Goal: Information Seeking & Learning: Learn about a topic

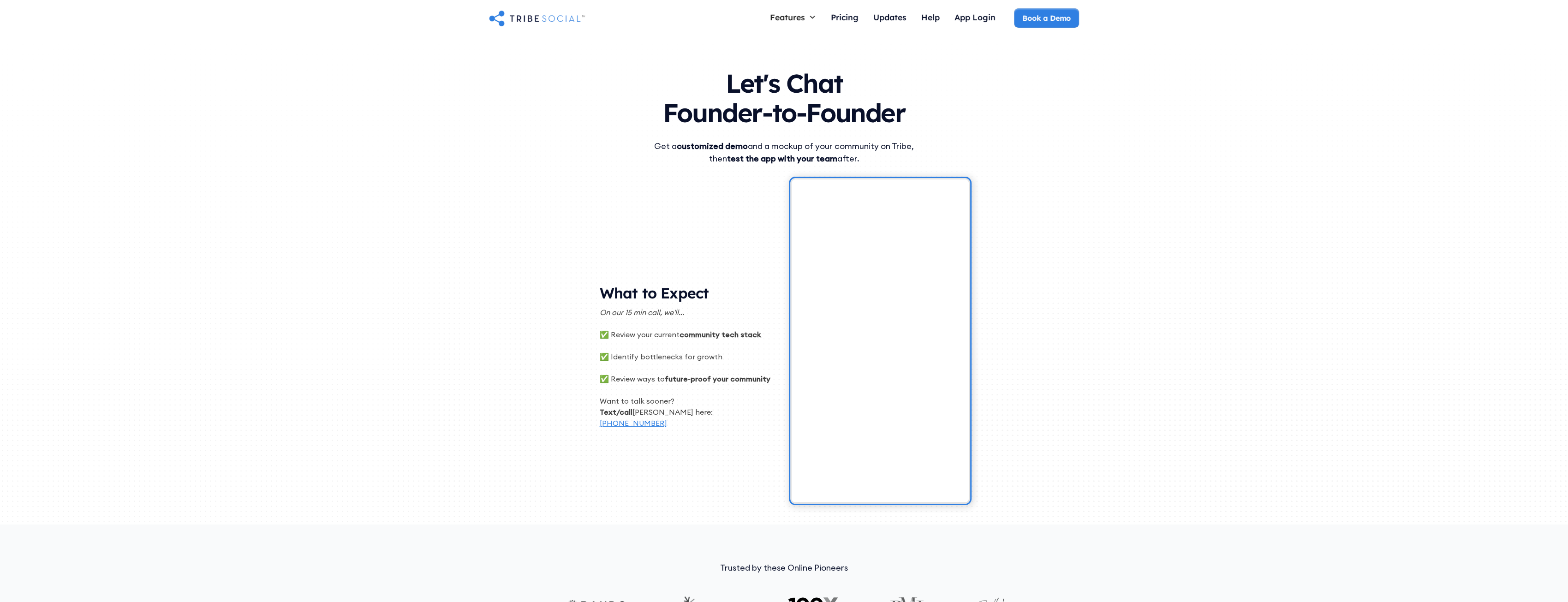
click at [502, 354] on div "Let's Chat Founder-to-Founder Get a customized demo and a mockup of your commun…" at bounding box center [784, 281] width 1568 height 488
click at [502, 205] on div "Let's Chat Founder-to-Founder Get a customized demo and a mockup of your commun…" at bounding box center [784, 281] width 590 height 488
click at [502, 17] on div "Pricing" at bounding box center [844, 17] width 27 height 10
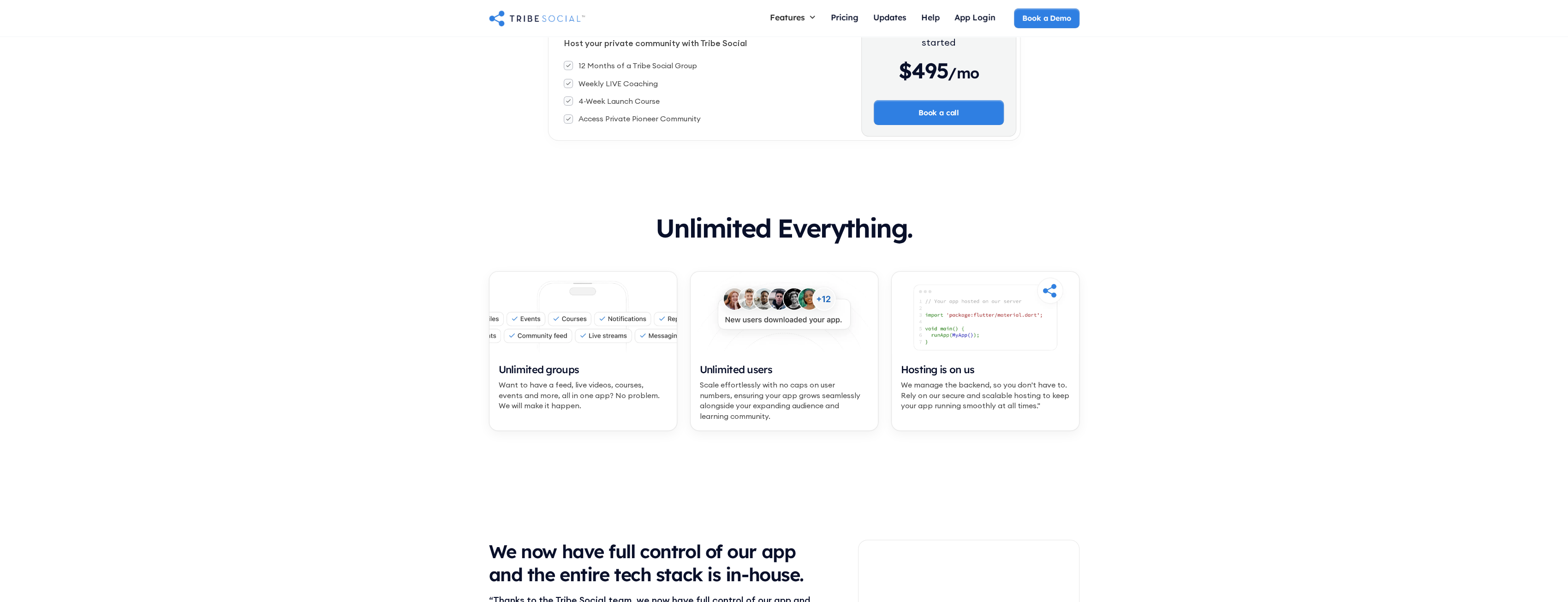
scroll to position [2, 0]
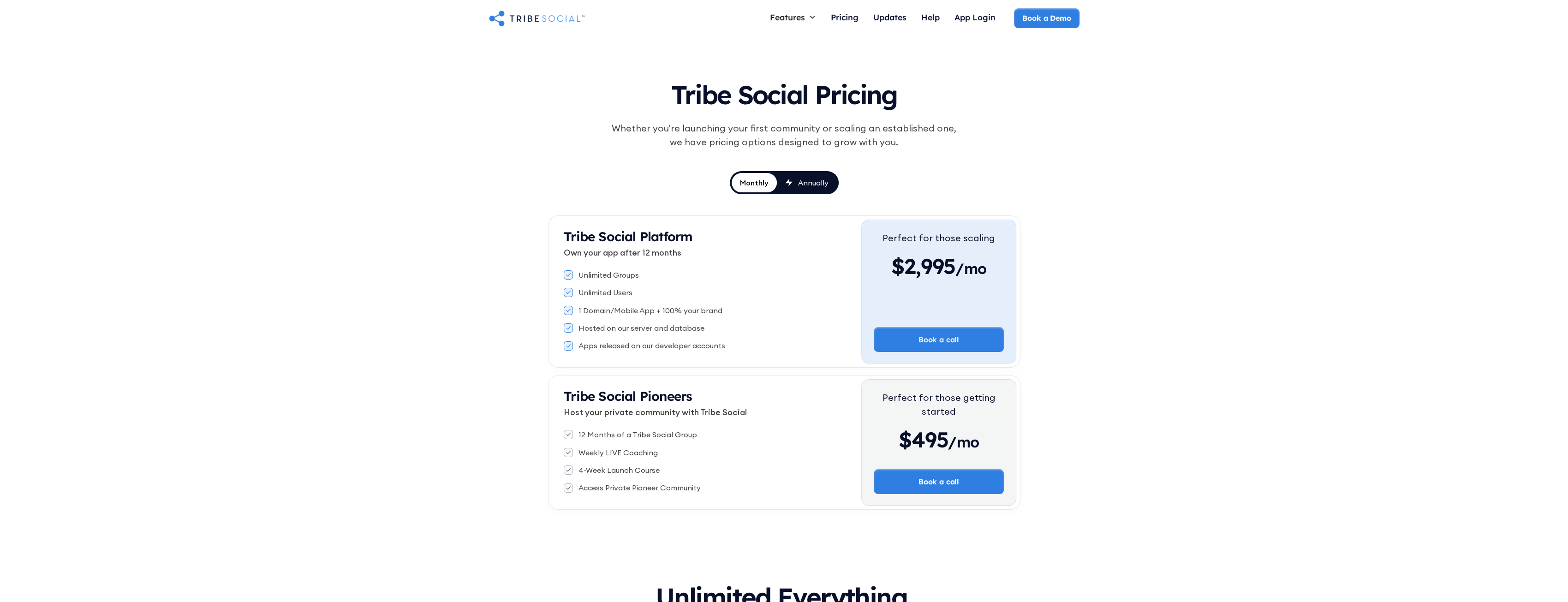
click at [816, 189] on link "Annually" at bounding box center [807, 183] width 60 height 19
click at [763, 184] on div "Monthly" at bounding box center [754, 183] width 30 height 10
click at [891, 13] on div "Updates" at bounding box center [890, 17] width 33 height 10
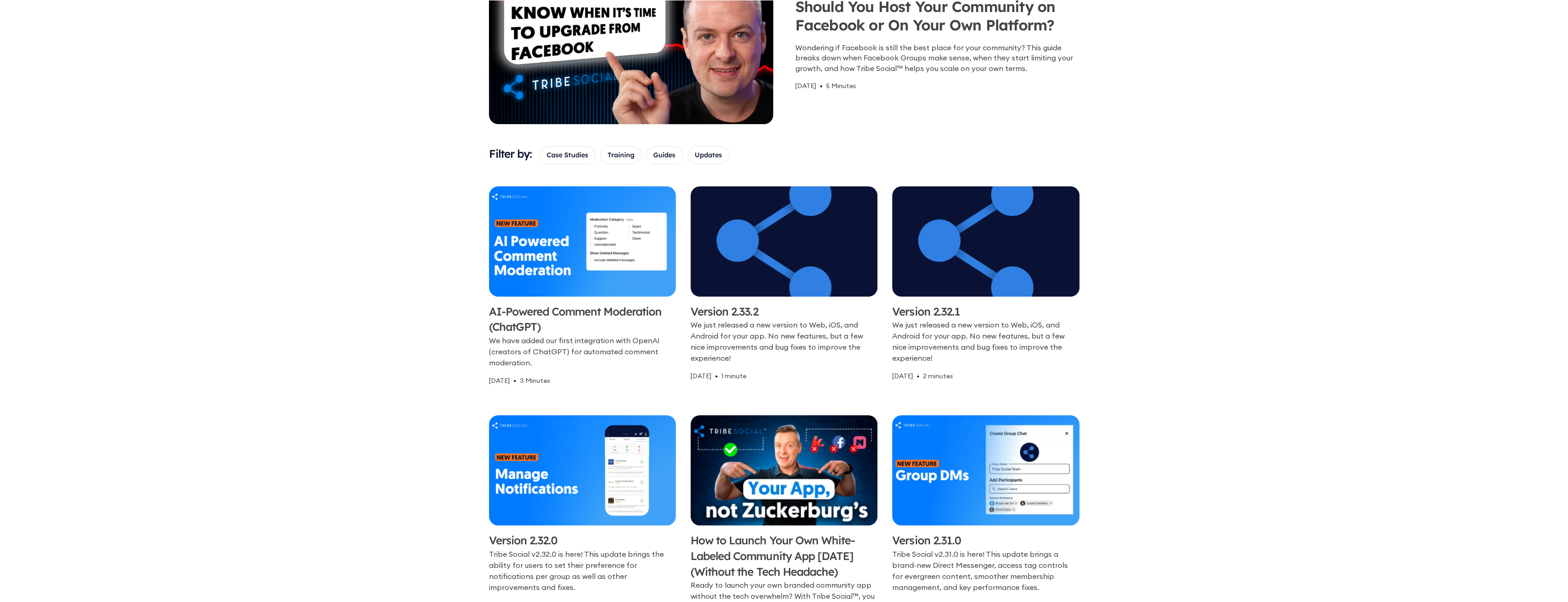
scroll to position [369, 0]
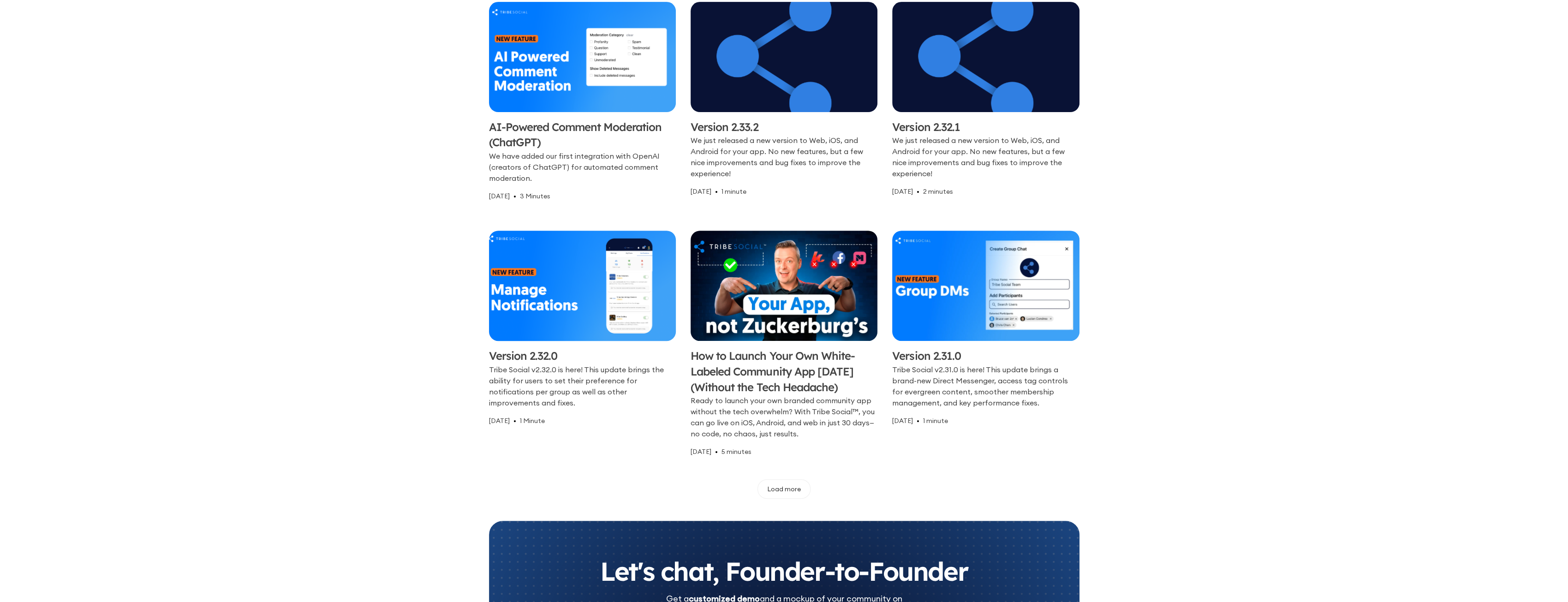
click at [562, 287] on img at bounding box center [582, 285] width 197 height 116
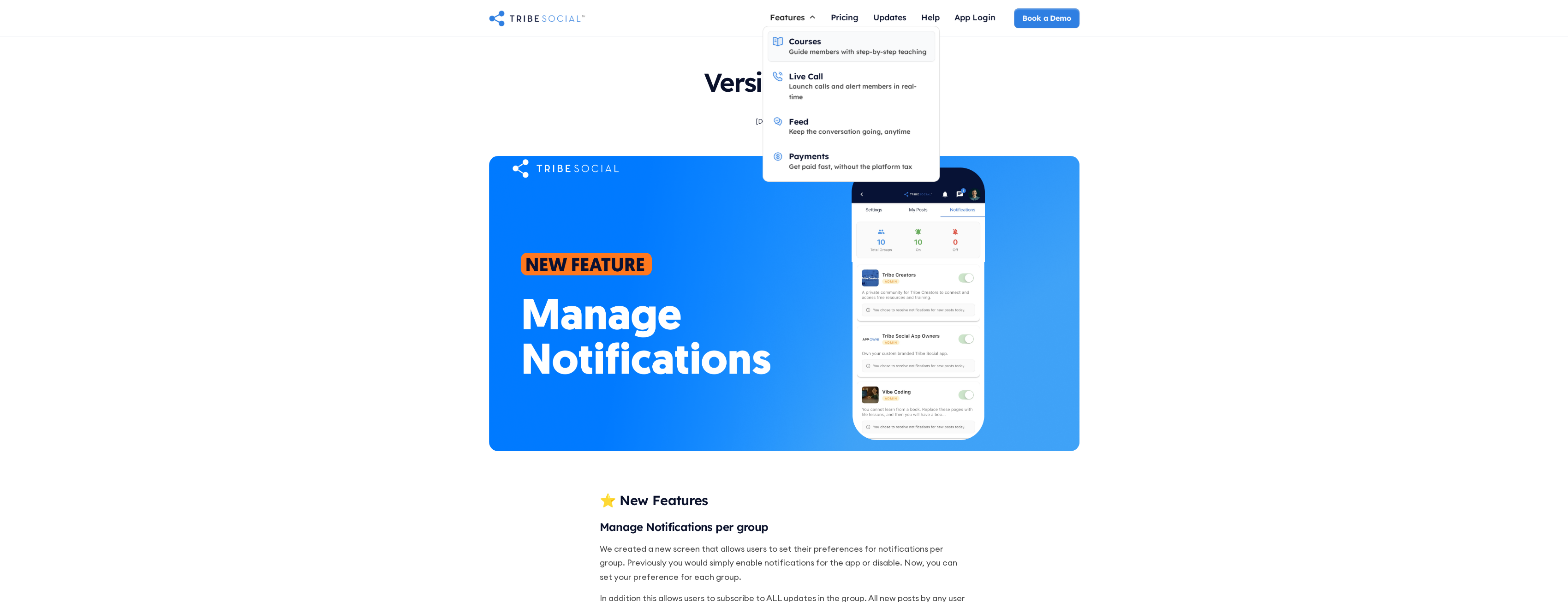
click at [805, 47] on div "Guide members with step-by-step teaching" at bounding box center [858, 52] width 138 height 10
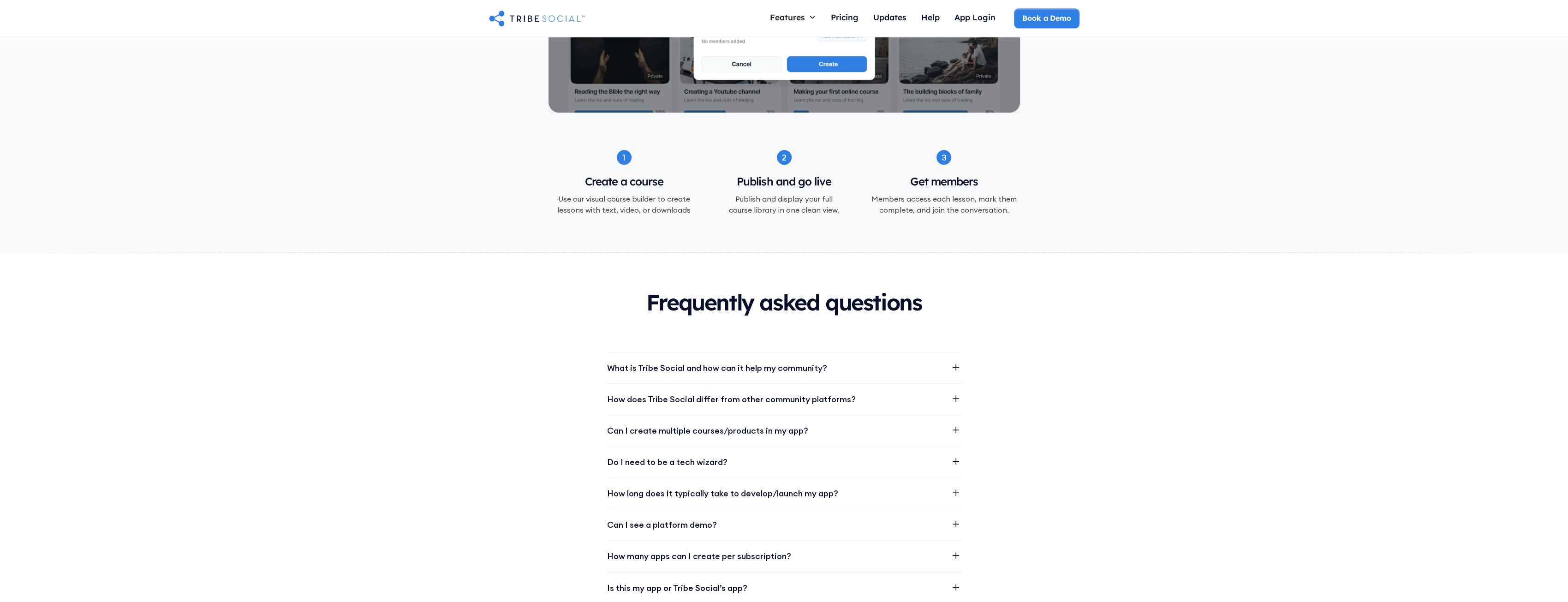
scroll to position [1107, 0]
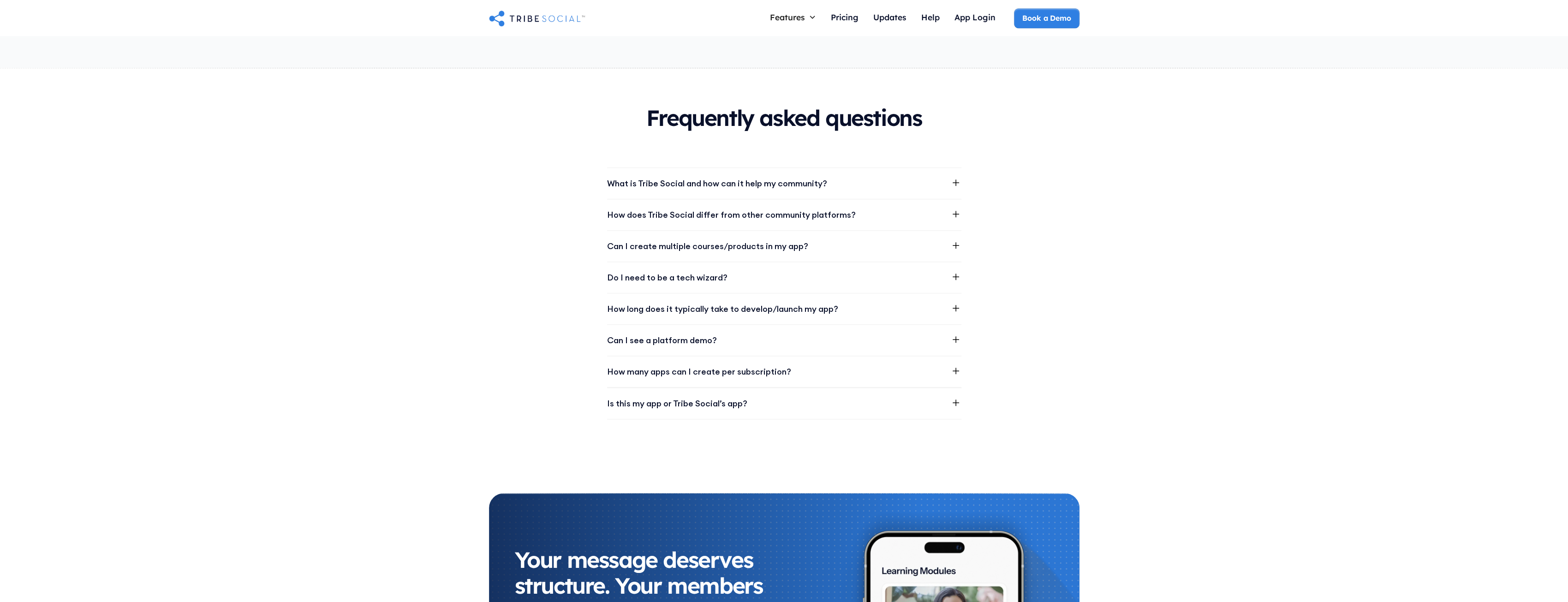
click at [961, 167] on div "Frequently asked questions What is Tribe Social and how can it help my communit…" at bounding box center [784, 281] width 1568 height 425
click at [954, 177] on icon at bounding box center [956, 183] width 11 height 11
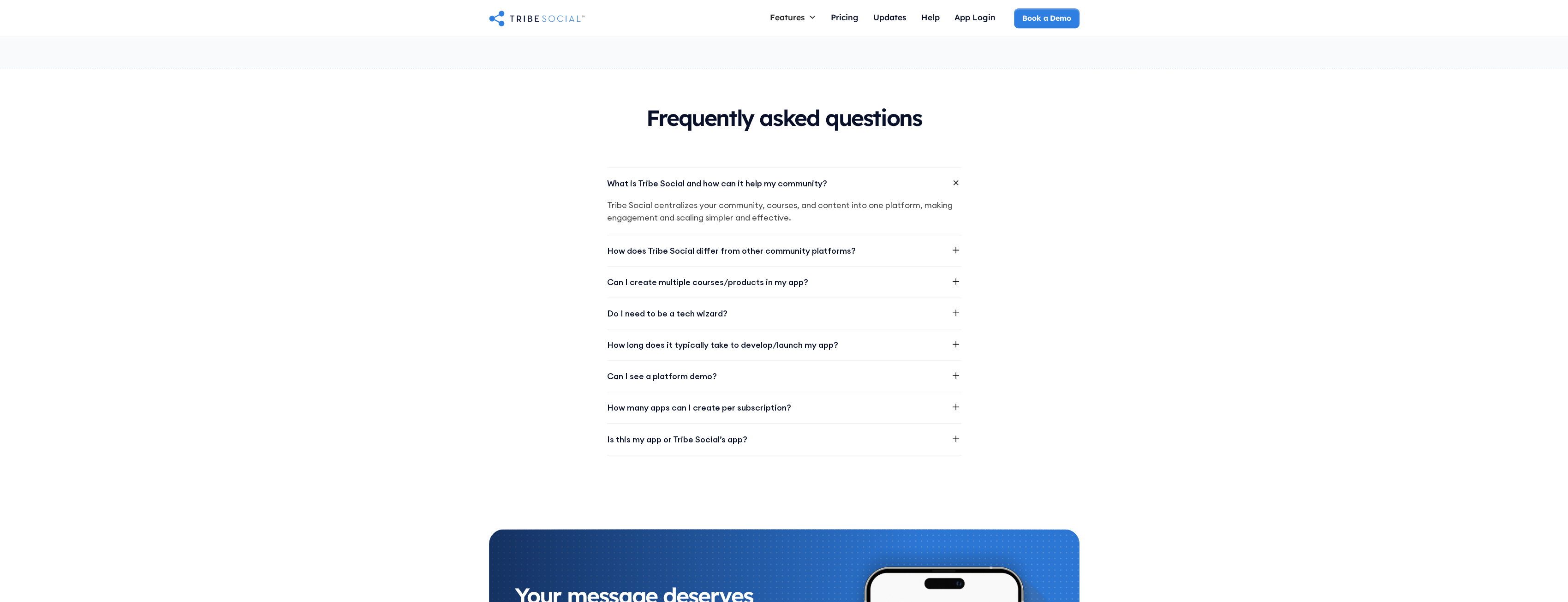
click at [961, 245] on icon at bounding box center [956, 250] width 11 height 11
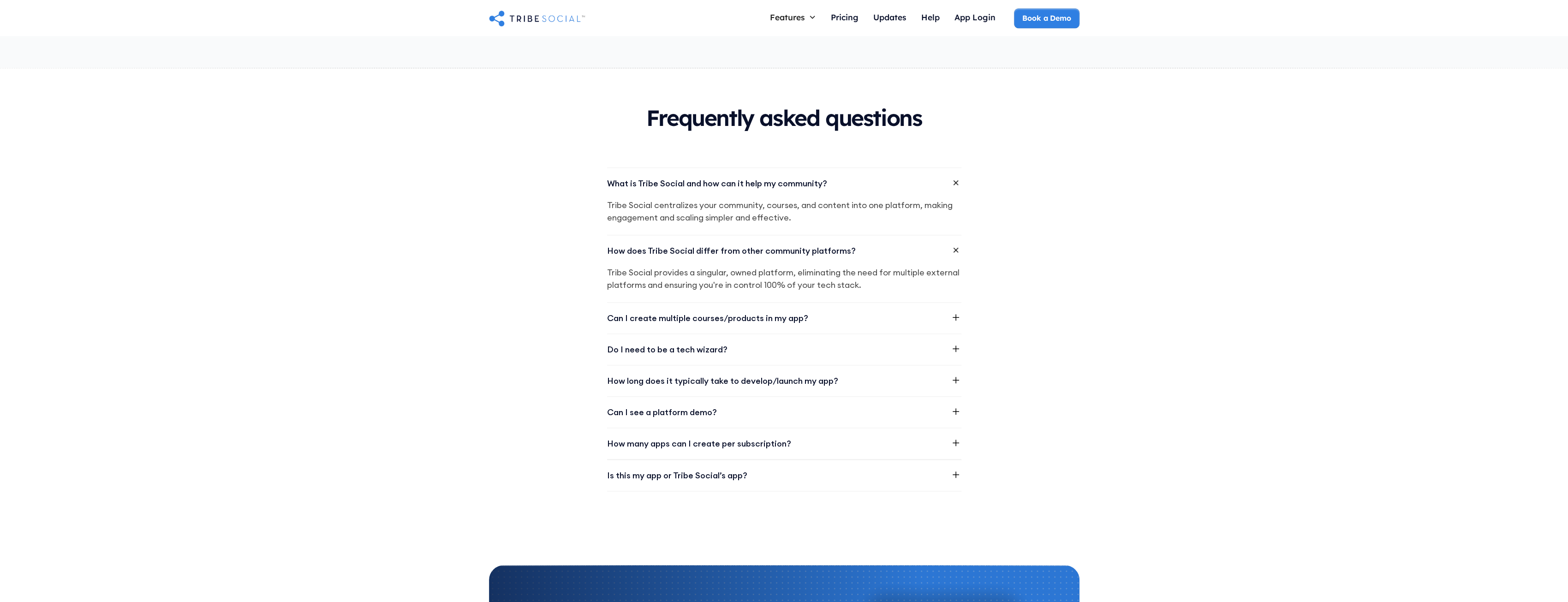
click at [950, 303] on div "Can I create multiple courses/products in my app?" at bounding box center [784, 318] width 354 height 31
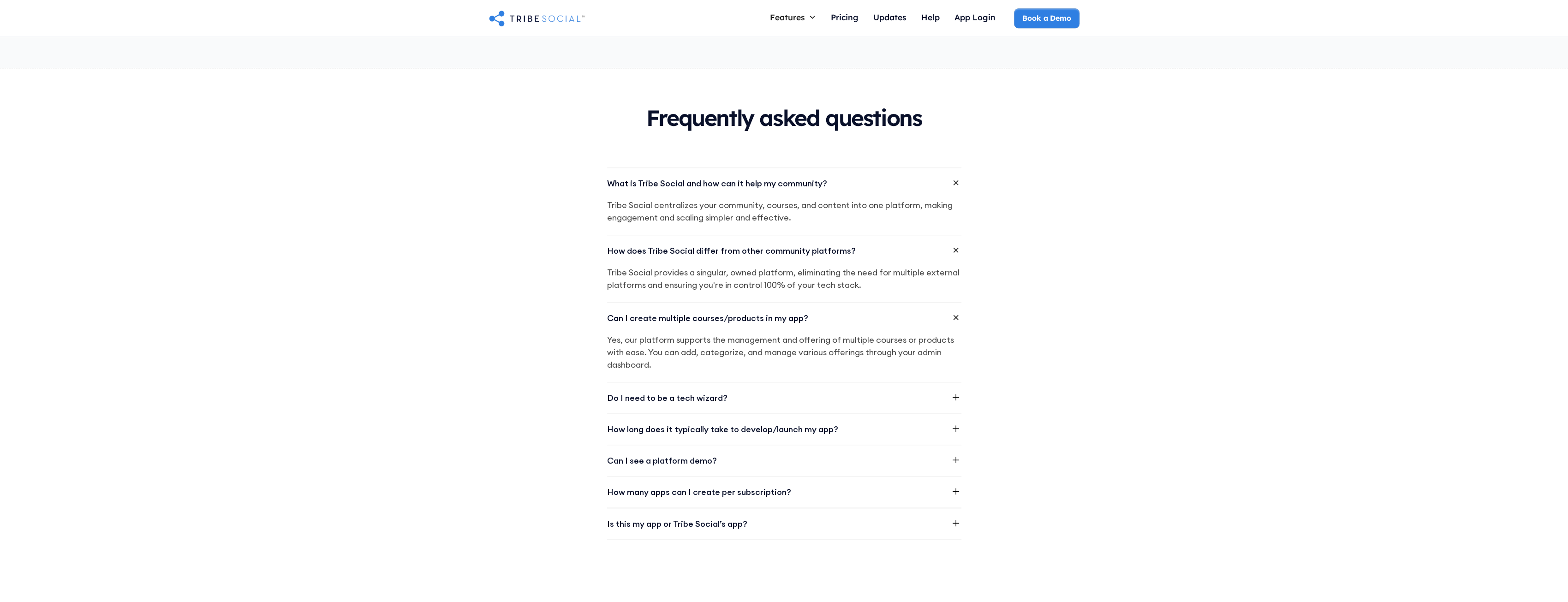
click at [956, 394] on icon at bounding box center [956, 397] width 7 height 7
click at [957, 459] on icon at bounding box center [956, 464] width 11 height 11
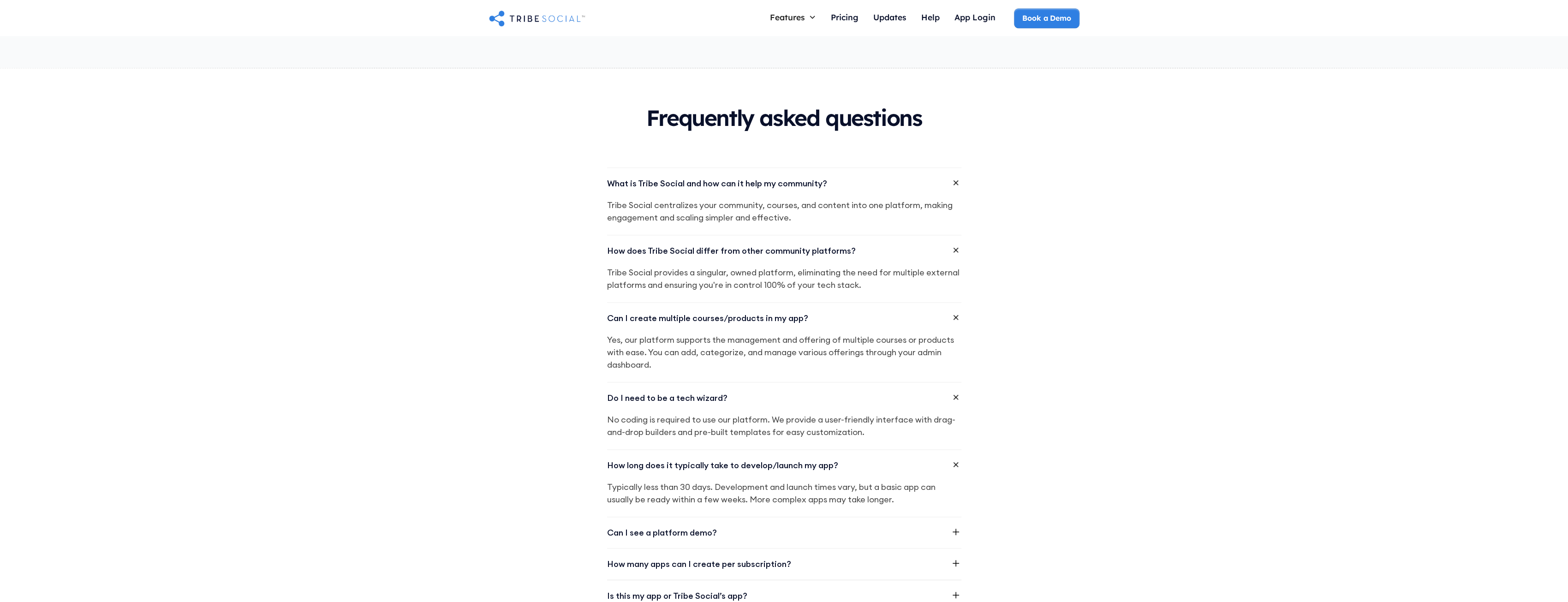
scroll to position [1292, 0]
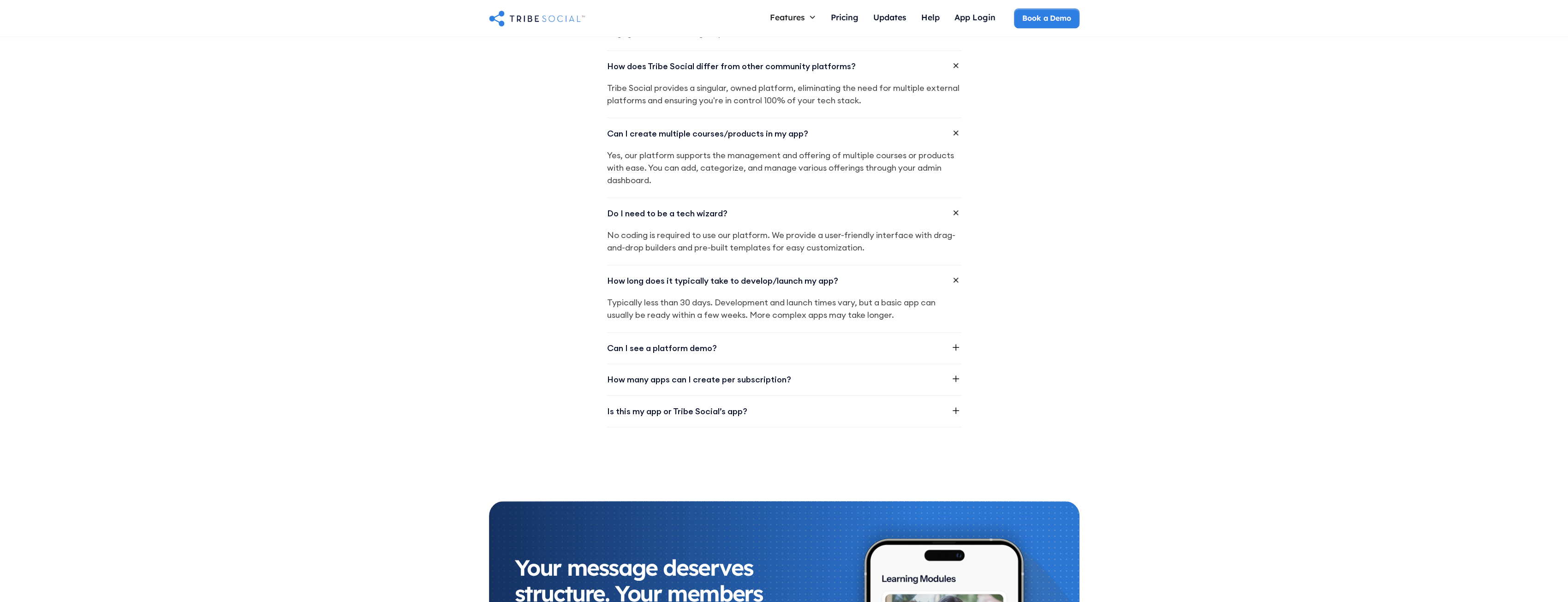
click at [955, 342] on icon at bounding box center [956, 348] width 11 height 11
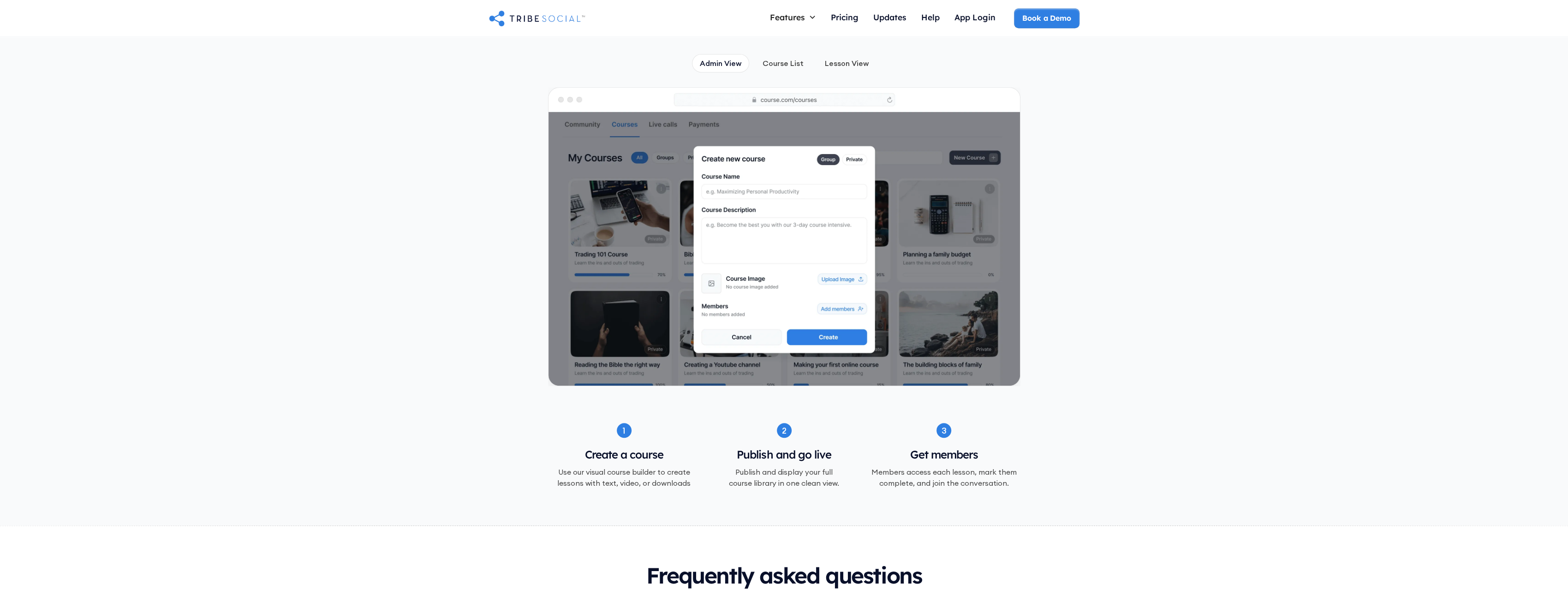
scroll to position [0, 0]
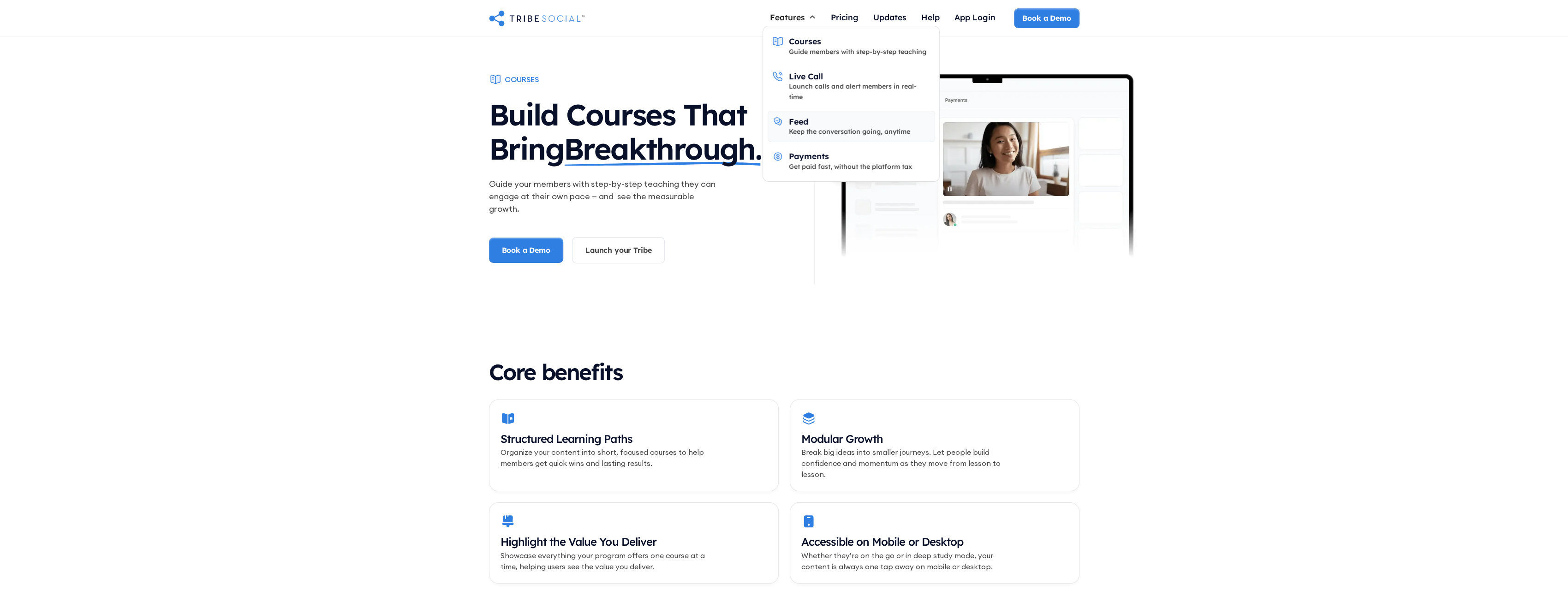
click at [797, 116] on div "Feed" at bounding box center [799, 121] width 19 height 10
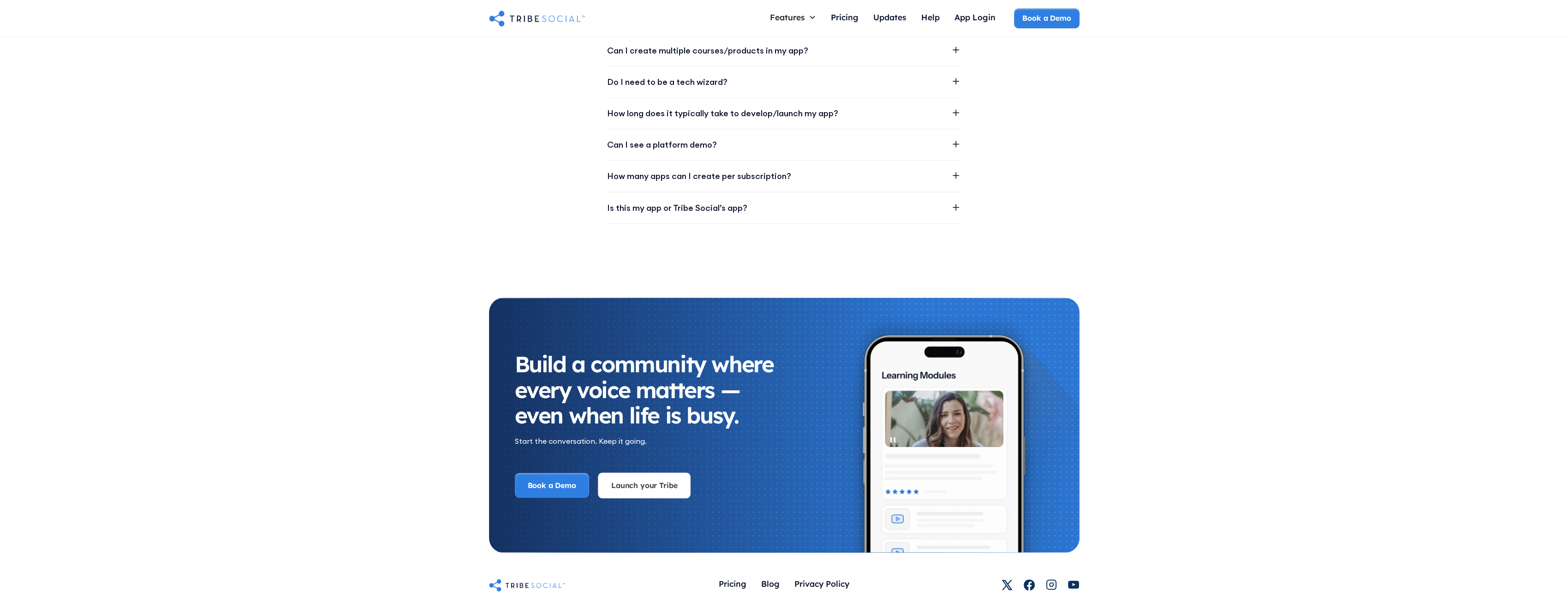
scroll to position [1712, 0]
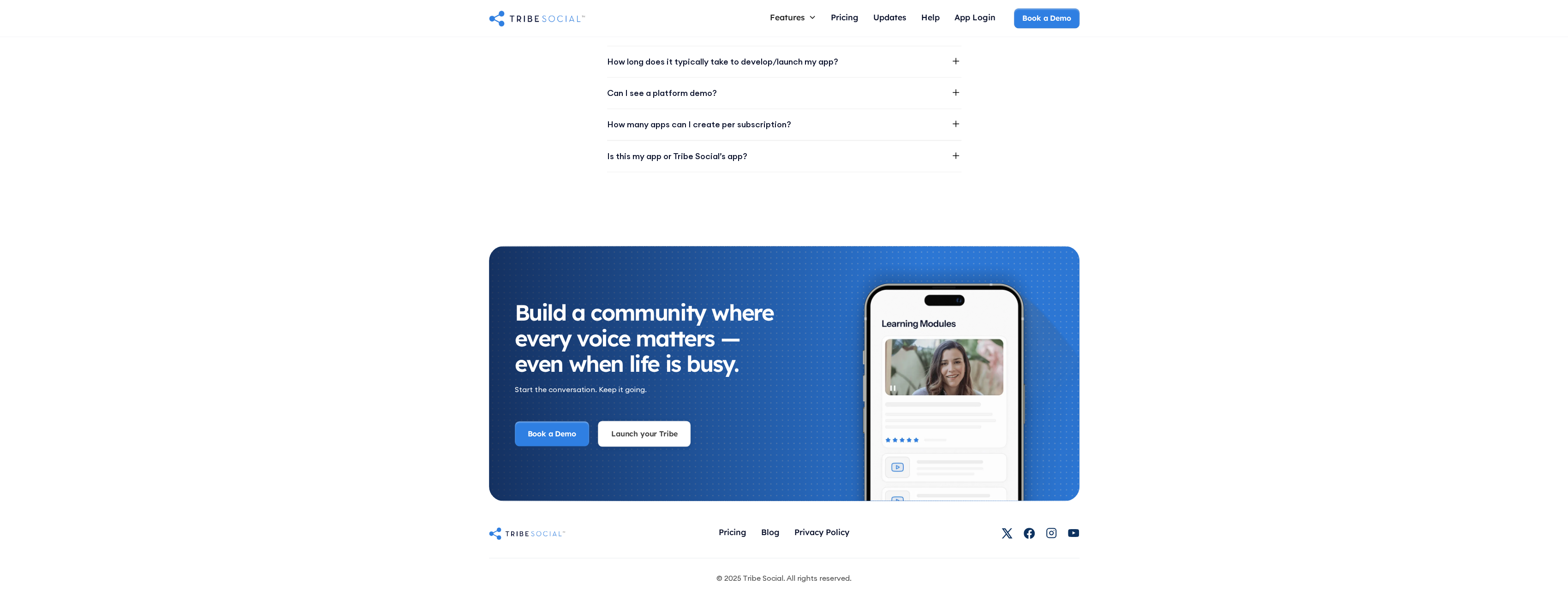
click at [645, 439] on link "Launch your Tribe" at bounding box center [644, 433] width 93 height 26
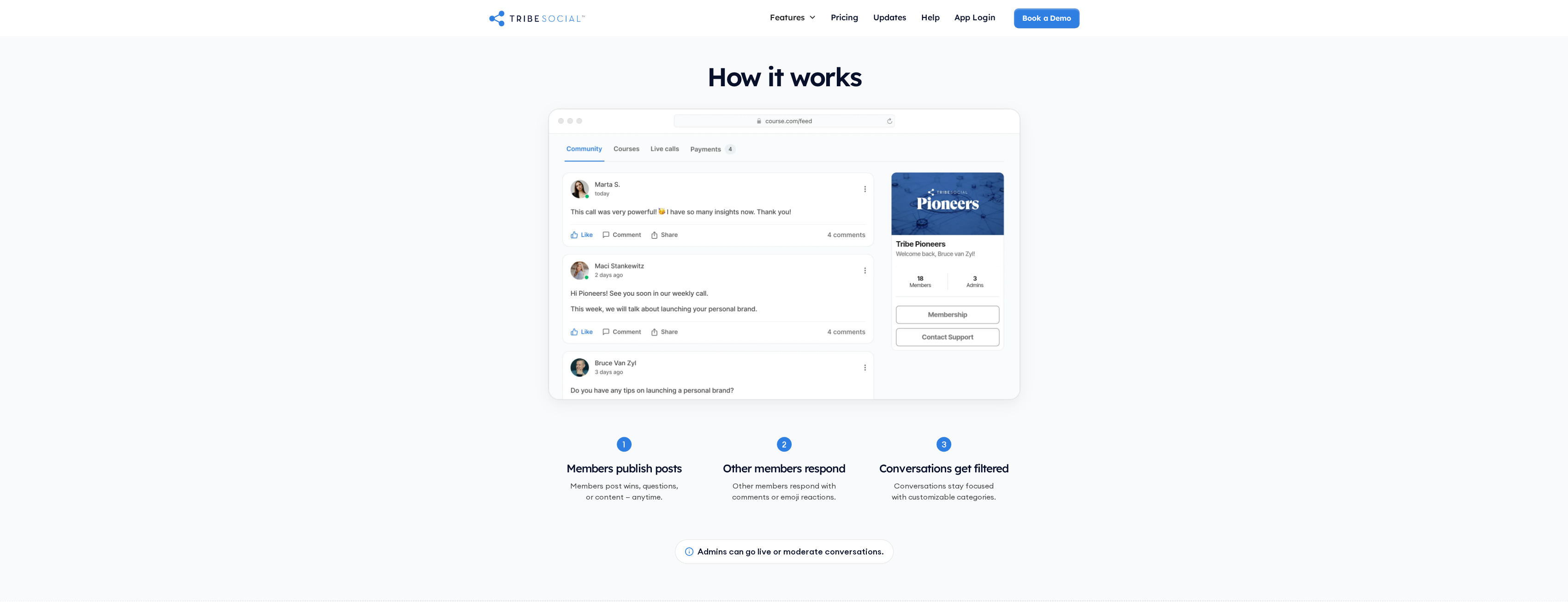
scroll to position [0, 0]
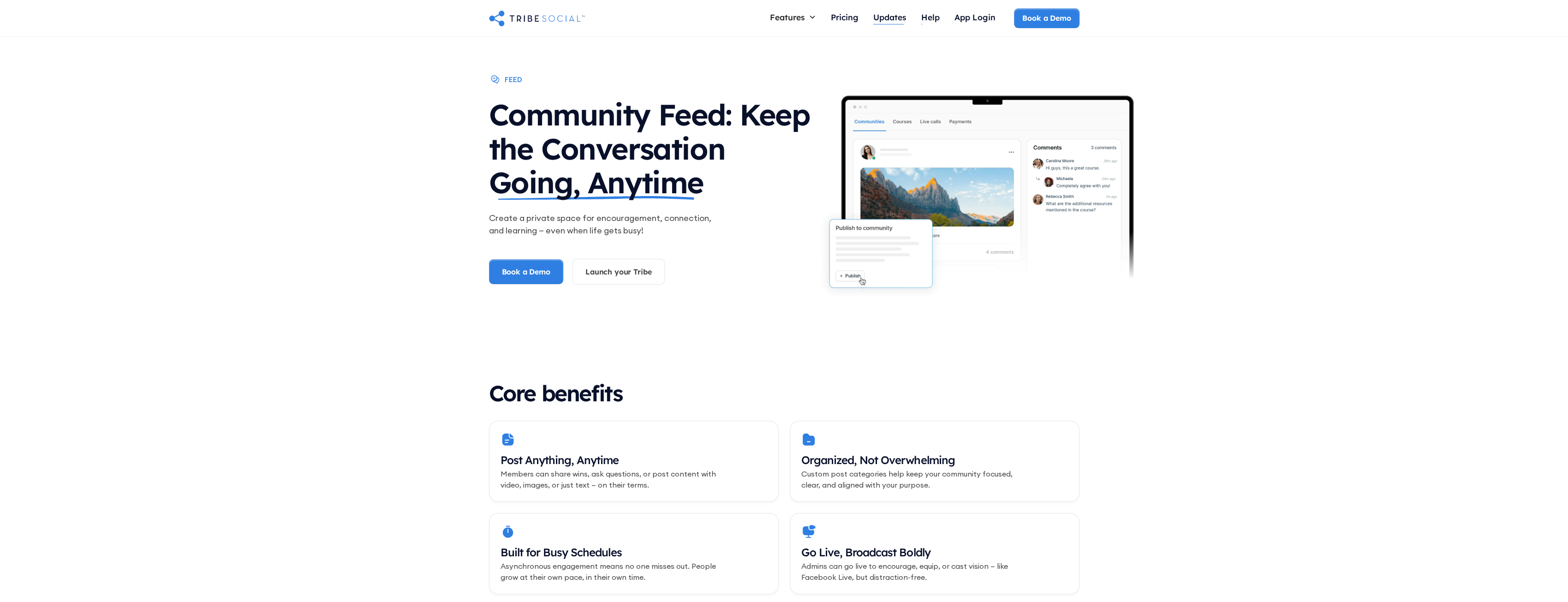
click at [885, 14] on div "Updates" at bounding box center [890, 17] width 33 height 10
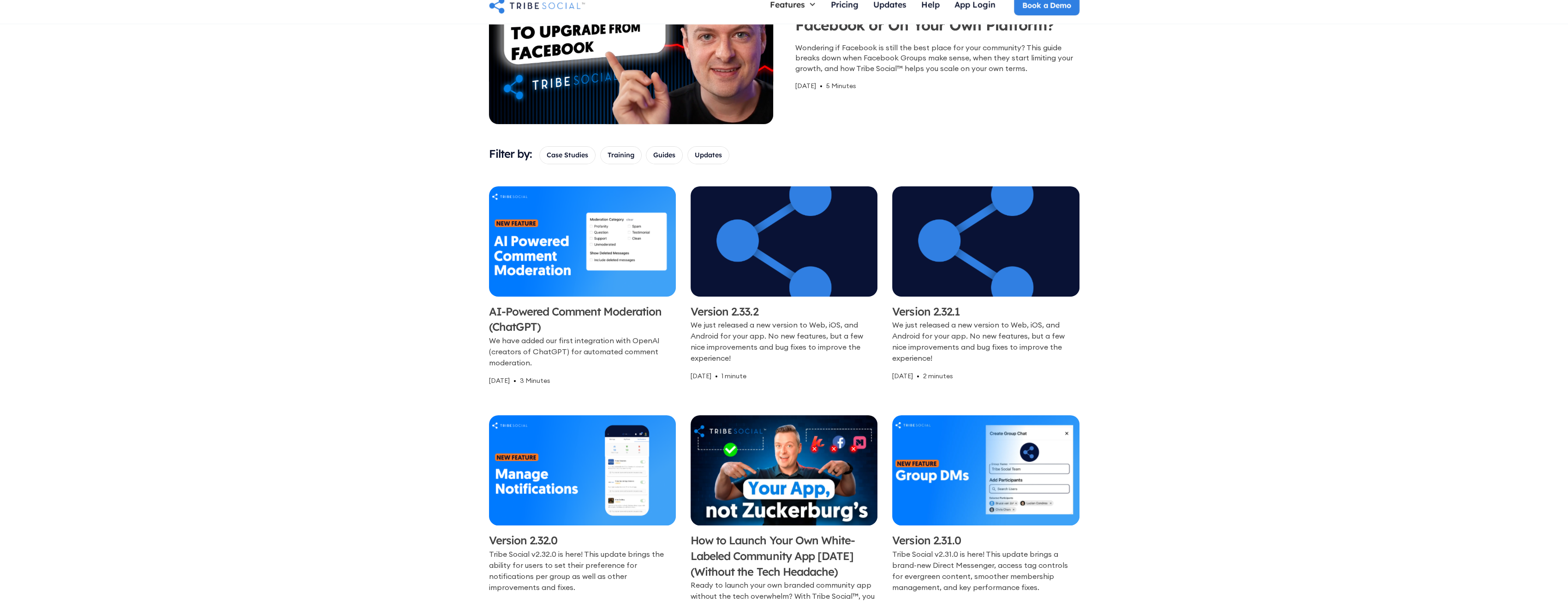
scroll to position [369, 0]
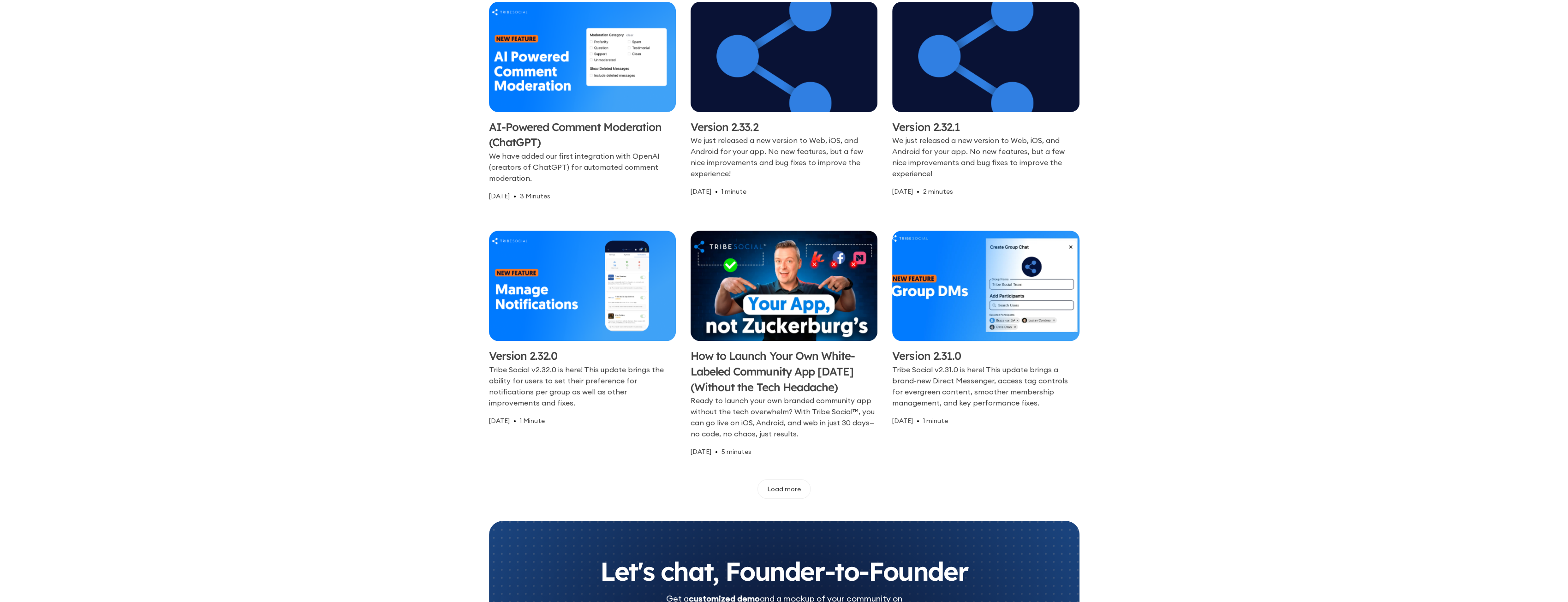
click at [1015, 293] on img at bounding box center [985, 285] width 197 height 116
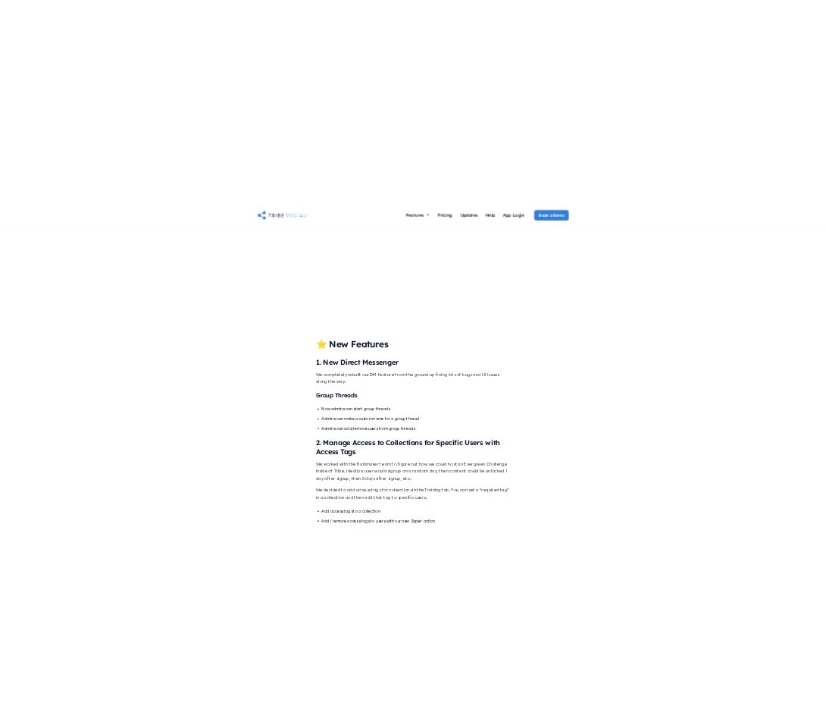
scroll to position [57, 0]
